Goal: Find specific page/section: Find specific page/section

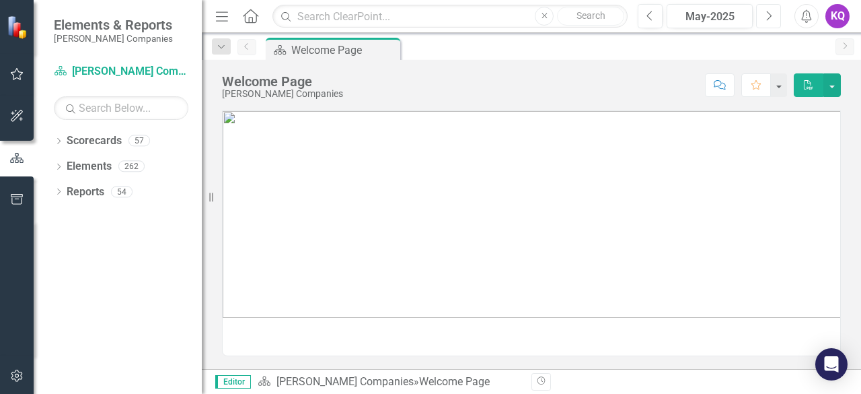
click at [767, 12] on icon "Next" at bounding box center [768, 16] width 7 height 12
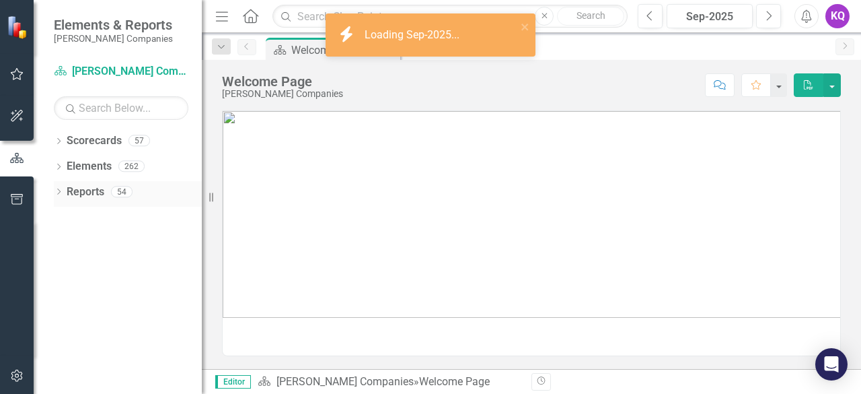
click at [59, 194] on icon "Dropdown" at bounding box center [58, 192] width 9 height 7
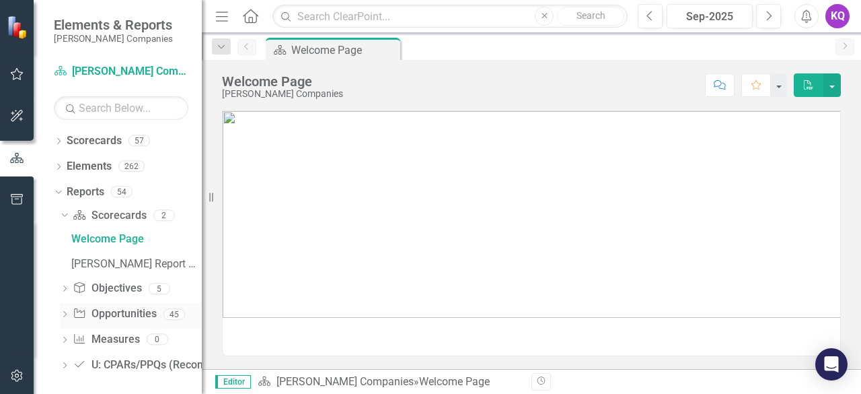
click at [65, 312] on icon "Dropdown" at bounding box center [64, 314] width 9 height 7
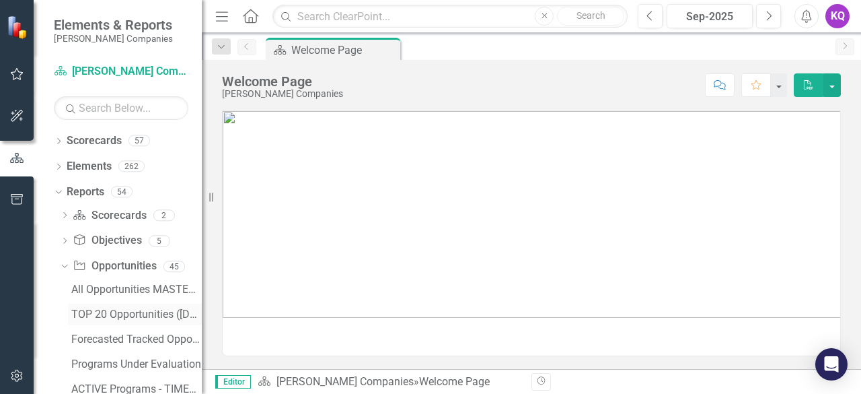
click at [131, 309] on div "TOP 20 Opportunities ([DATE] Process)" at bounding box center [136, 314] width 131 height 12
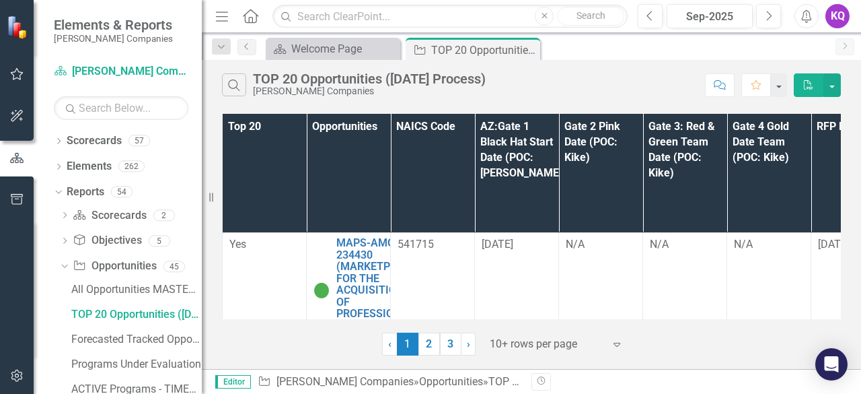
click at [534, 353] on div "10+ rows per page" at bounding box center [547, 344] width 128 height 24
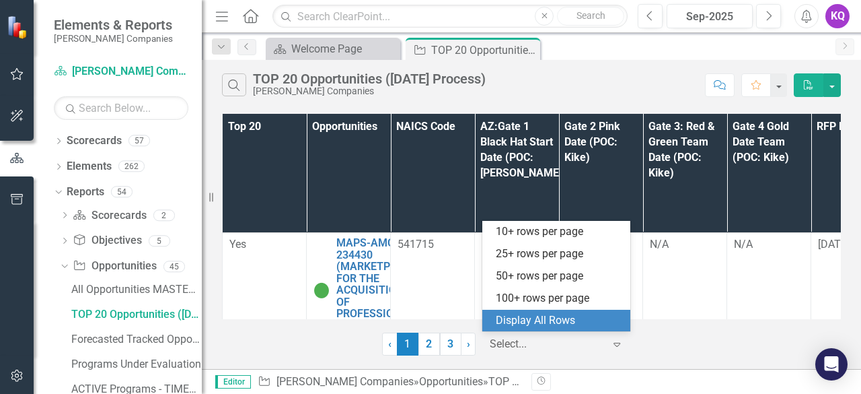
click at [538, 319] on div "Display All Rows" at bounding box center [559, 320] width 126 height 15
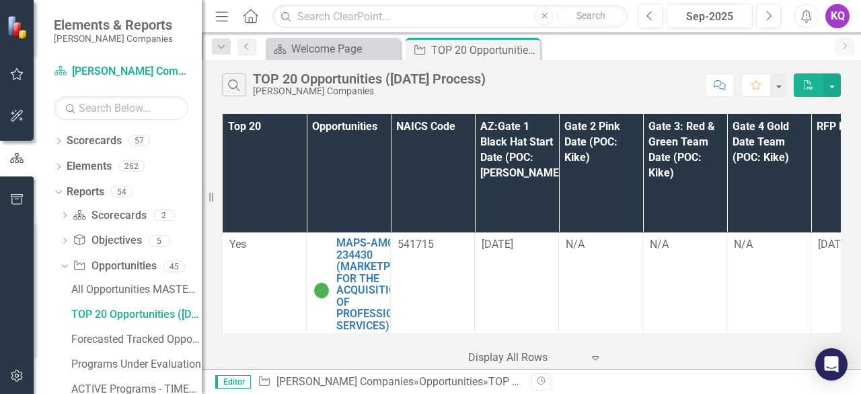
click at [221, 14] on icon "Menu" at bounding box center [221, 16] width 17 height 14
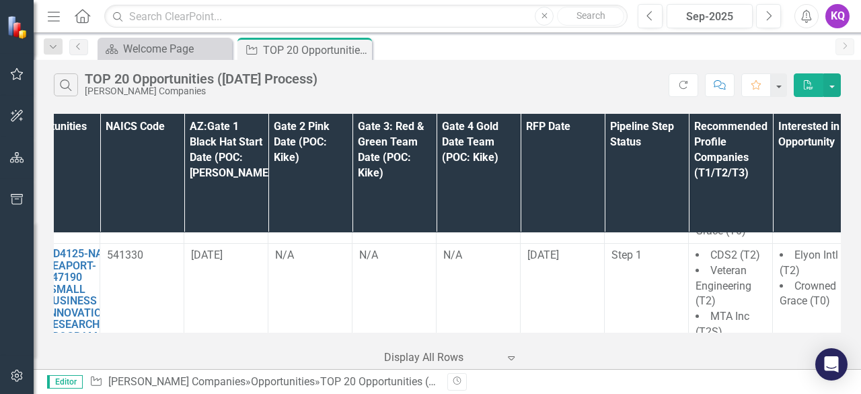
scroll to position [2110, 102]
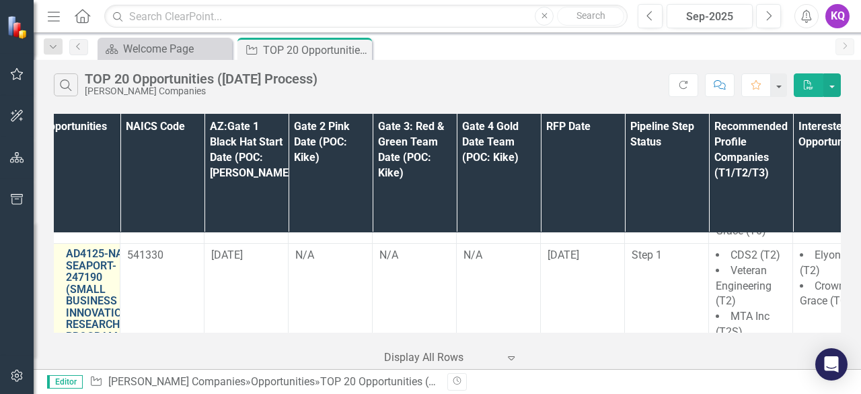
click at [71, 248] on link "AD4125-NASC-SEAPORT-247190 (SMALL BUSINESS INNOVATION RESEARCH PROGRAM AD4125 P…" at bounding box center [103, 337] width 75 height 178
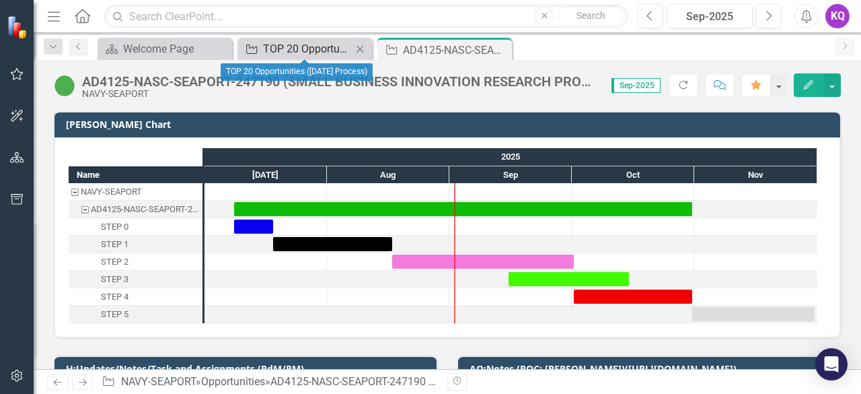
click at [297, 53] on div "TOP 20 Opportunities ([DATE] Process)" at bounding box center [307, 48] width 89 height 17
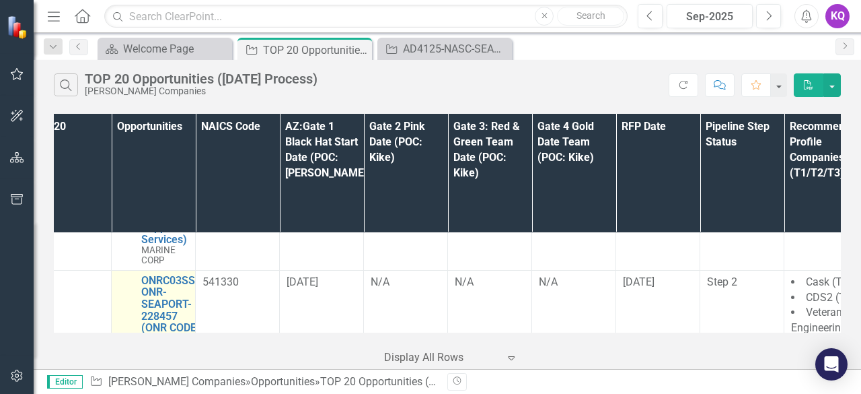
scroll to position [1637, 26]
click at [149, 274] on link "ONRC03SS-ONR-SEAPORT-228457 (ONR CODE 03 SUPPORT SERVICES (SEAPORT NXG)) - Janu…" at bounding box center [172, 339] width 58 height 131
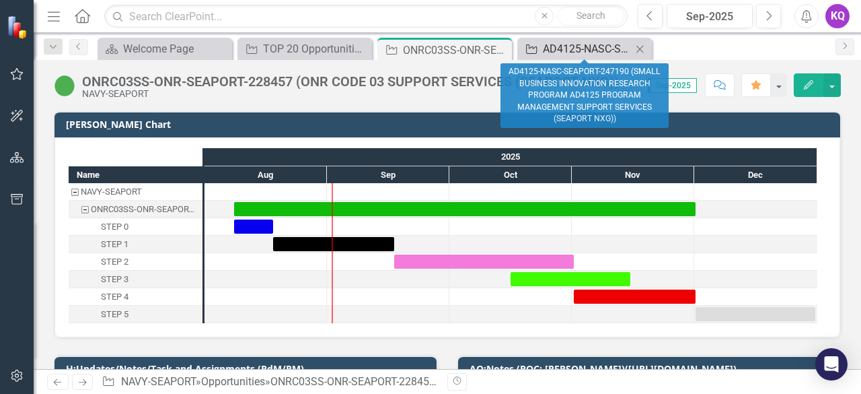
click at [562, 45] on div "AD4125-NASC-SEAPORT-247190 (SMALL BUSINESS INNOVATION RESEARCH PROGRAM AD4125 P…" at bounding box center [587, 48] width 89 height 17
